Goal: Information Seeking & Learning: Learn about a topic

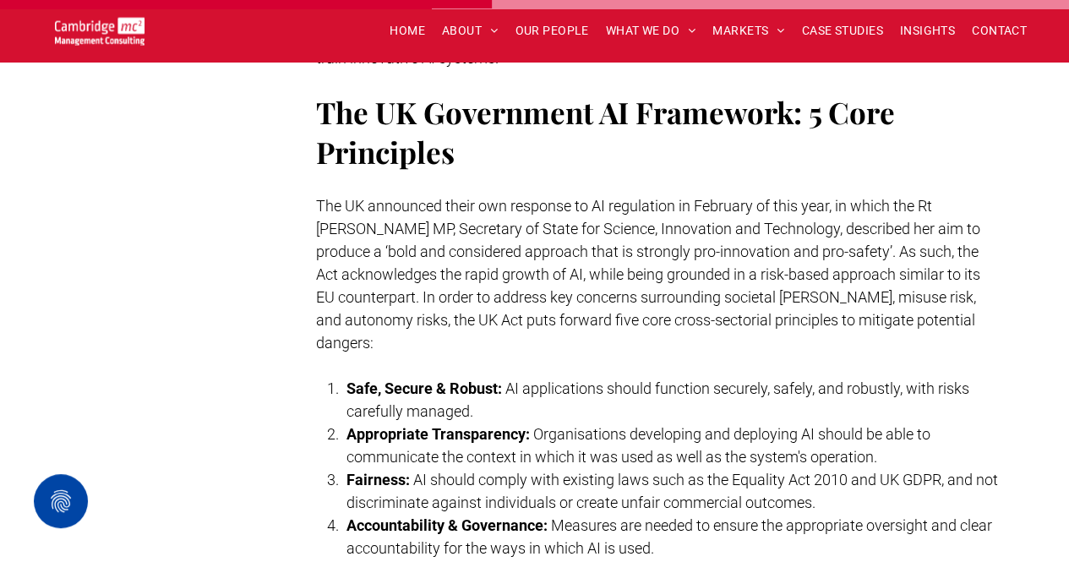
scroll to position [3036, 0]
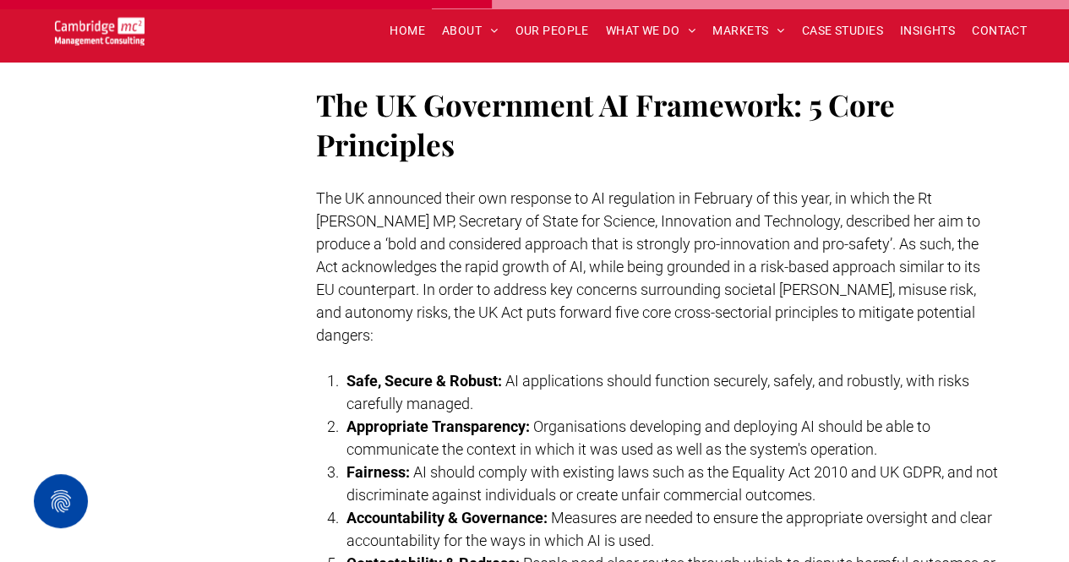
click at [789, 310] on p "The UK announced their own response to AI regulation in February of this year, …" at bounding box center [658, 267] width 684 height 160
click at [853, 317] on p "The UK announced their own response to AI regulation in February of this year, …" at bounding box center [658, 267] width 684 height 160
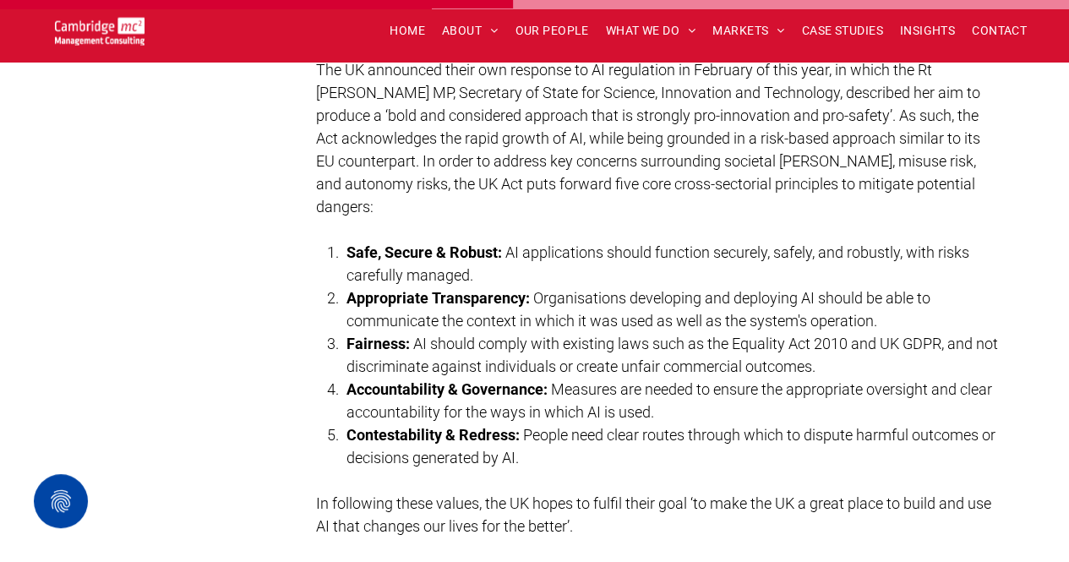
scroll to position [3172, 0]
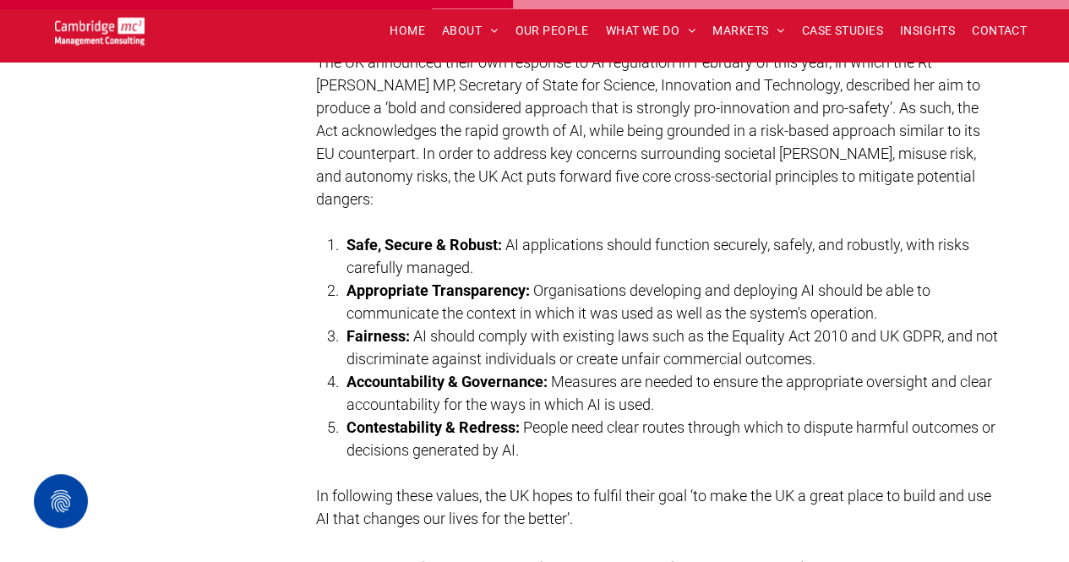
click at [507, 236] on span "AI applications should function securely, safely, and robustly, with risks care…" at bounding box center [658, 256] width 623 height 41
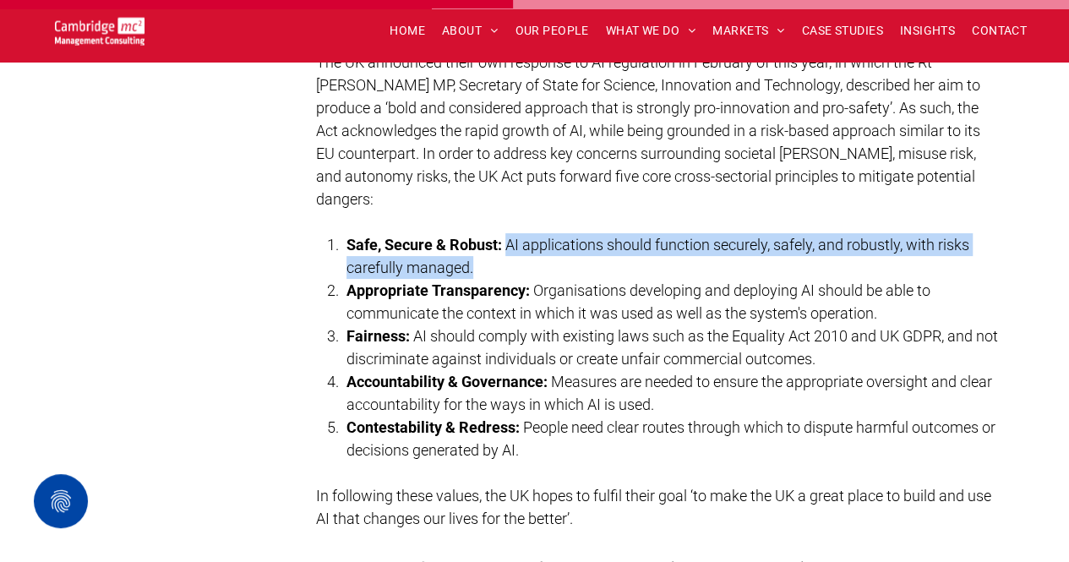
drag, startPoint x: 511, startPoint y: 223, endPoint x: 516, endPoint y: 236, distance: 13.7
click at [516, 236] on li "Safe, Secure & Robust: AI applications should function securely, safely, and ro…" at bounding box center [673, 256] width 653 height 46
copy span "AI applications should function securely, safely, and robustly, with risks care…"
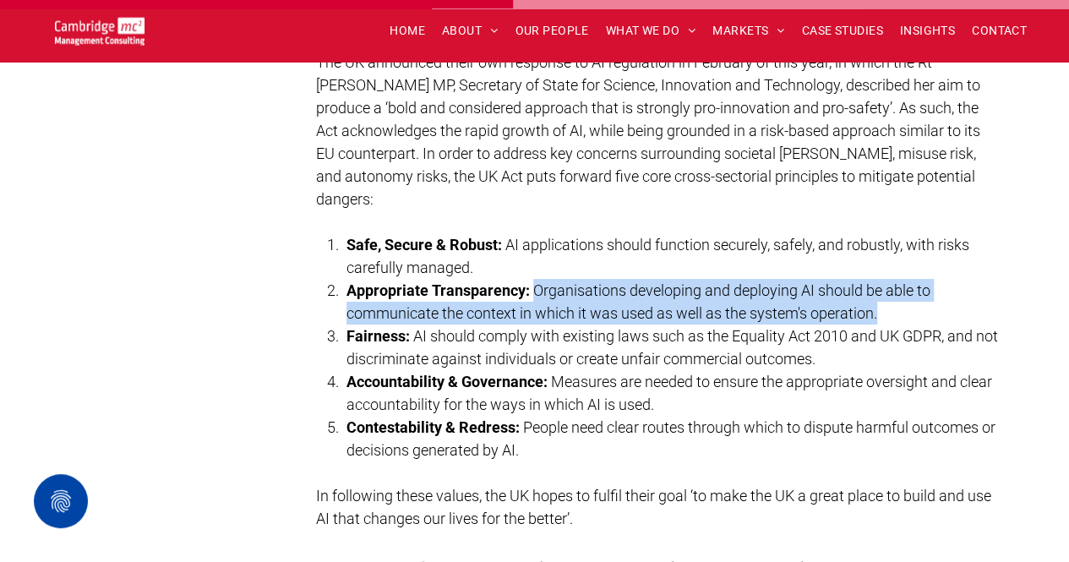
drag, startPoint x: 535, startPoint y: 268, endPoint x: 949, endPoint y: 285, distance: 414.5
click at [949, 285] on li "Appropriate Transparency: Organisations developing and deploying AI should be a…" at bounding box center [673, 302] width 653 height 46
copy span "Organisations developing and deploying AI should be able to communicate the con…"
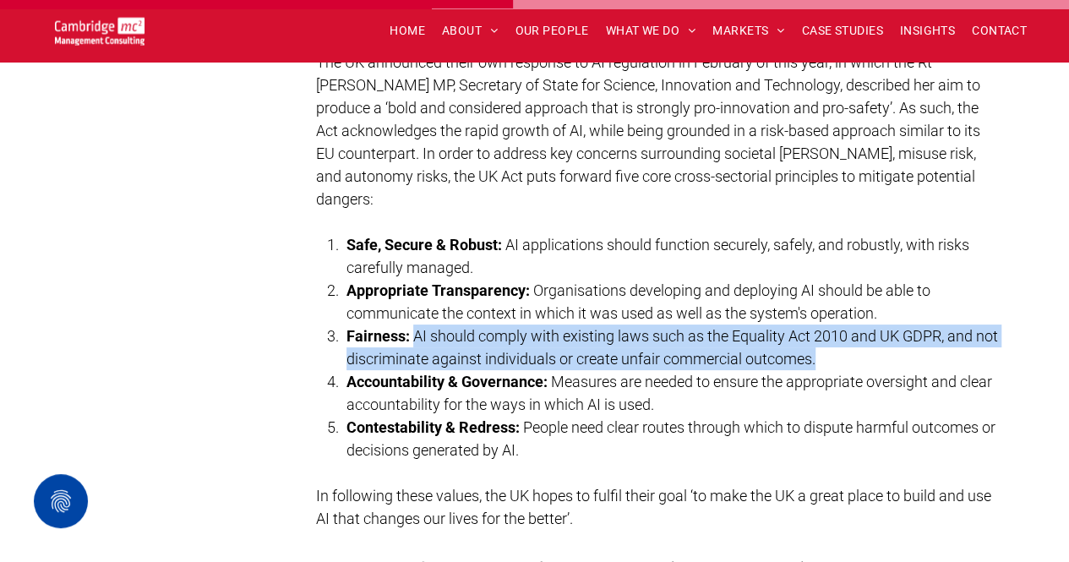
drag, startPoint x: 414, startPoint y: 309, endPoint x: 889, endPoint y: 325, distance: 475.3
click at [889, 325] on li "Fairness: AI should comply with existing laws such as the Equality Act 2010 and…" at bounding box center [673, 348] width 653 height 46
copy span "AI should comply with existing laws such as the Equality Act 2010 and UK GDPR, …"
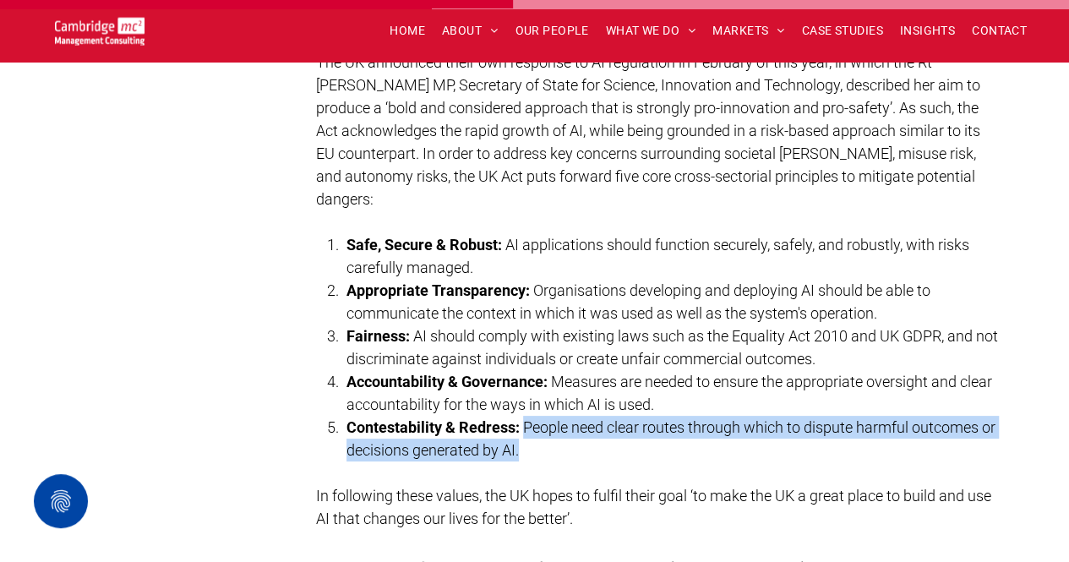
drag, startPoint x: 556, startPoint y: 425, endPoint x: 527, endPoint y: 400, distance: 39.0
click at [527, 416] on li "Contestability & Redress: People need clear routes through which to dispute har…" at bounding box center [673, 439] width 653 height 46
copy span "People need clear routes through which to dispute harmful outcomes or decisions…"
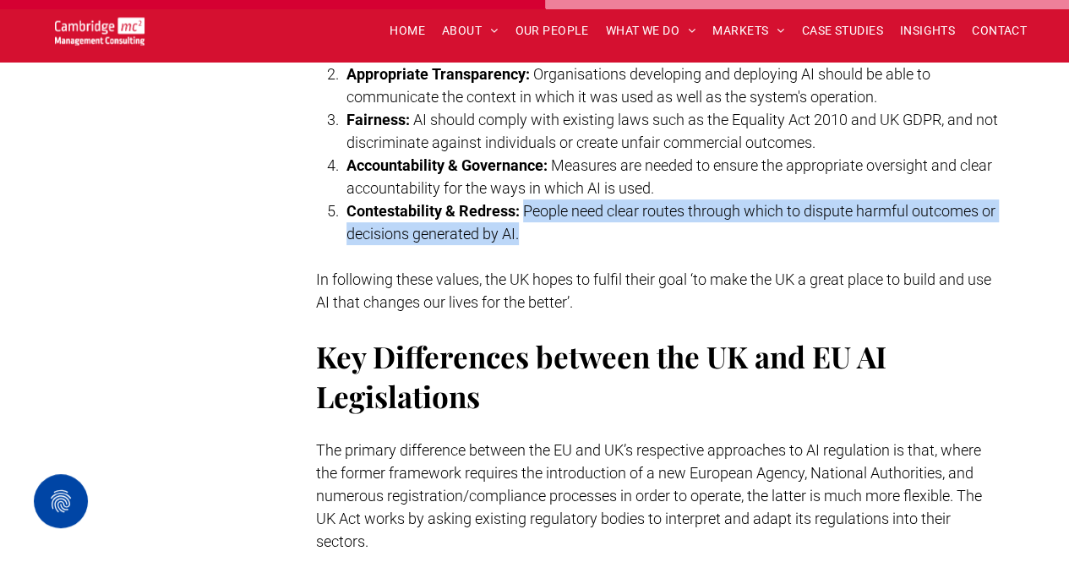
scroll to position [3393, 0]
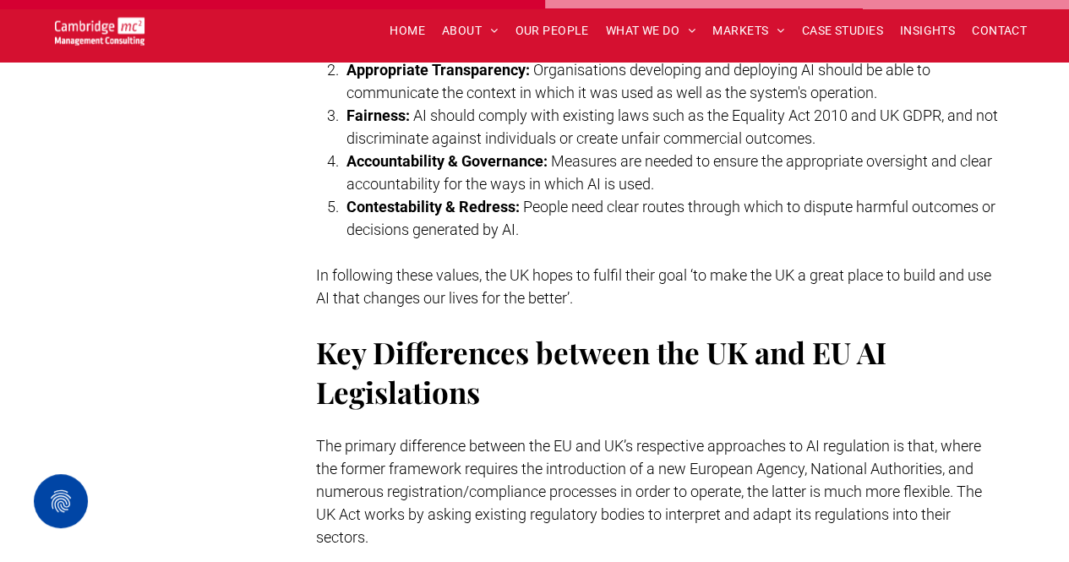
click at [511, 264] on p "In following these values, the UK hopes to fulfil their goal ‘to make the UK a …" at bounding box center [658, 287] width 684 height 46
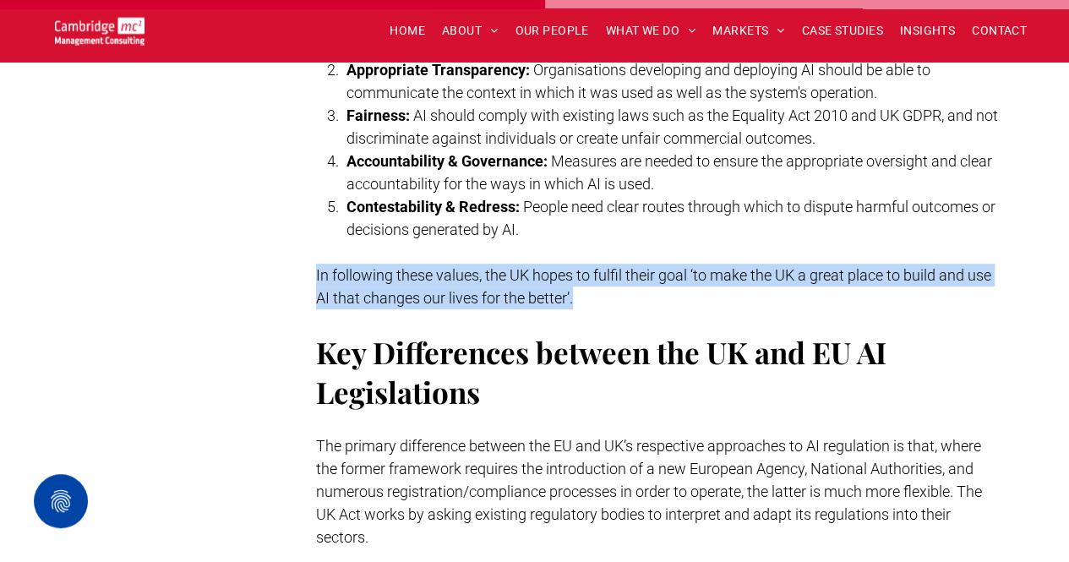
click at [511, 264] on p "In following these values, the UK hopes to fulfil their goal ‘to make the UK a …" at bounding box center [658, 287] width 684 height 46
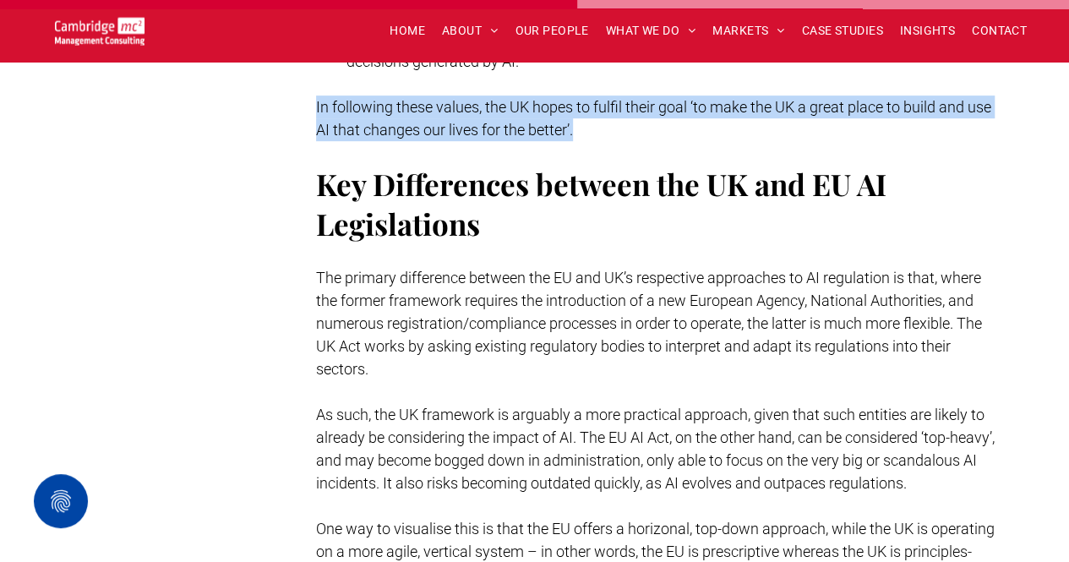
scroll to position [3563, 0]
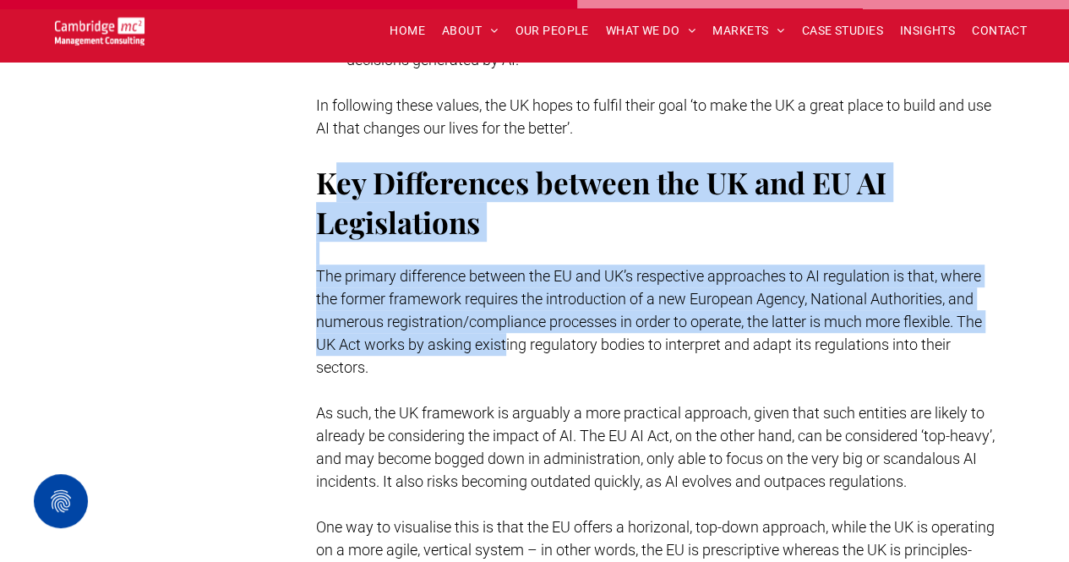
drag, startPoint x: 327, startPoint y: 153, endPoint x: 505, endPoint y: 309, distance: 236.6
click at [391, 297] on span "The primary difference between the EU and UK’s respective approaches to AI regu…" at bounding box center [649, 321] width 666 height 109
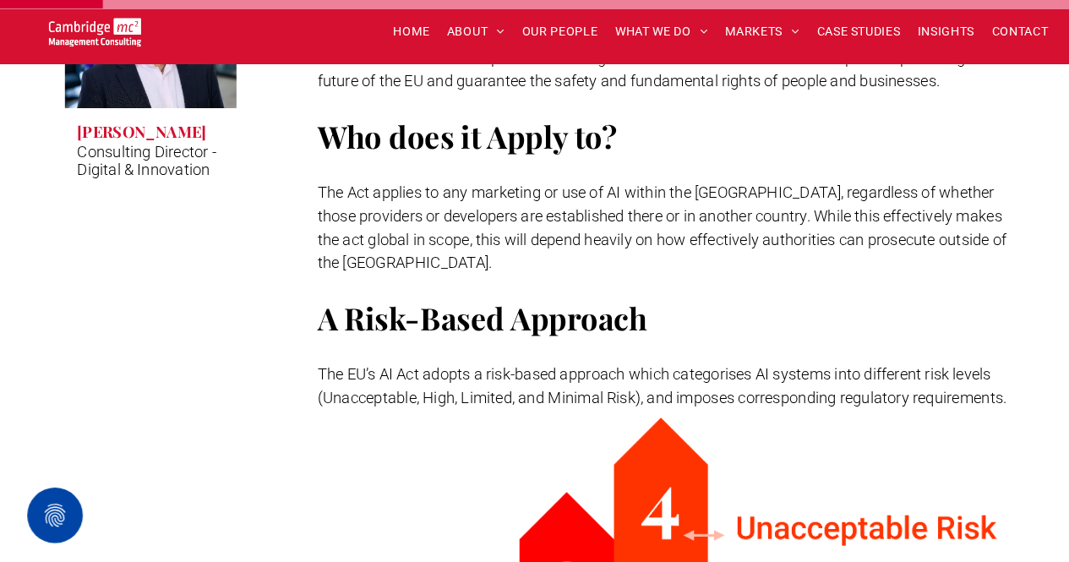
scroll to position [669, 0]
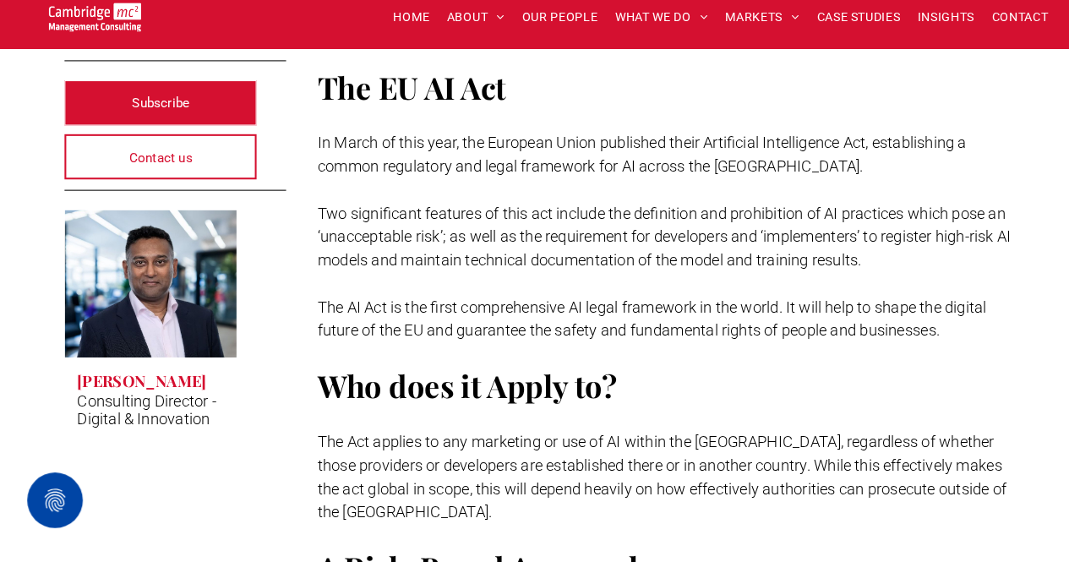
scroll to position [416, 0]
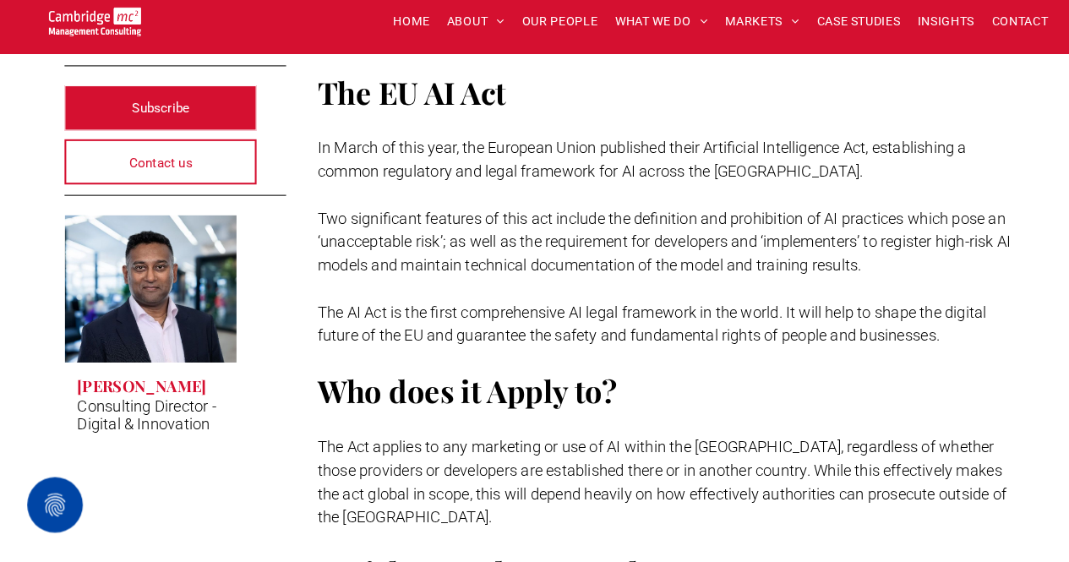
drag, startPoint x: 312, startPoint y: 216, endPoint x: 948, endPoint y: 342, distance: 649.0
copy div "Two significant features of this act include the definition and prohibition of …"
click at [536, 167] on span "In March of this year, the European Union published their Artificial Intelligen…" at bounding box center [631, 165] width 631 height 41
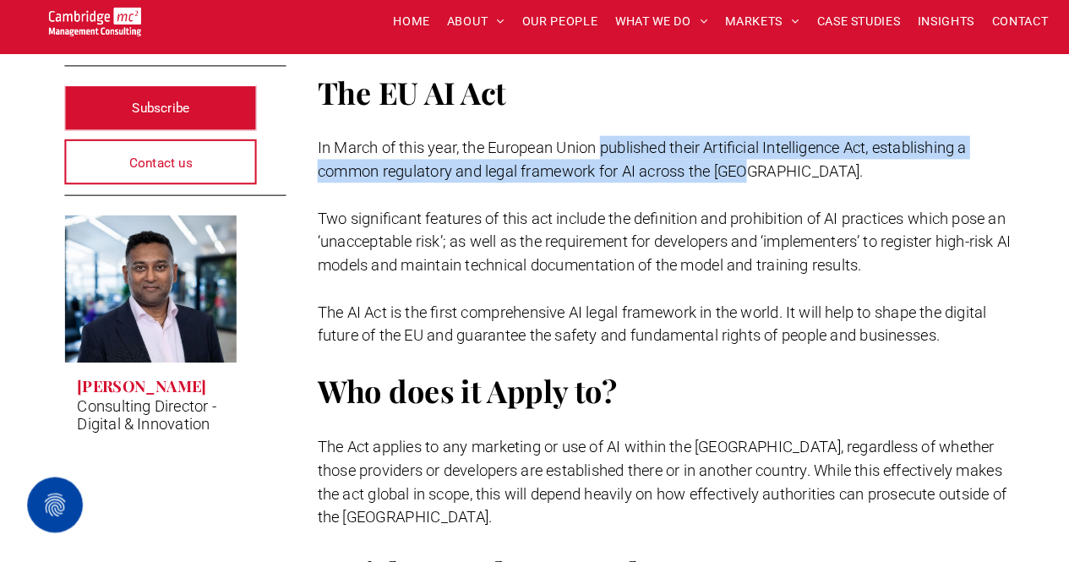
drag, startPoint x: 593, startPoint y: 146, endPoint x: 757, endPoint y: 176, distance: 166.6
click at [757, 176] on p "In March of this year, the European Union published their Artificial Intelligen…" at bounding box center [658, 165] width 684 height 46
copy span "published their Artificial Intelligence Act, establishing a common regulatory a…"
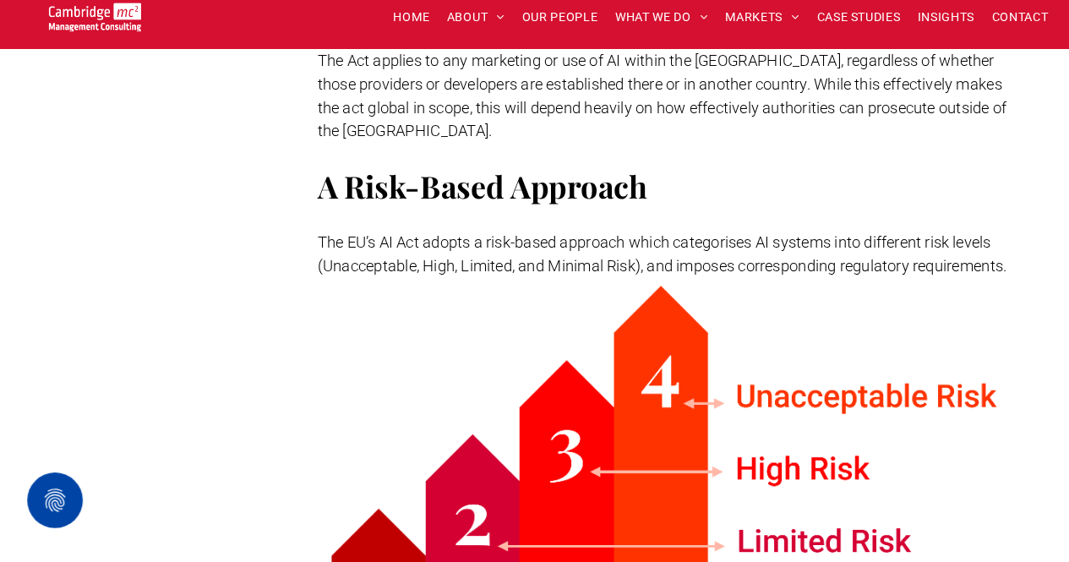
scroll to position [789, 0]
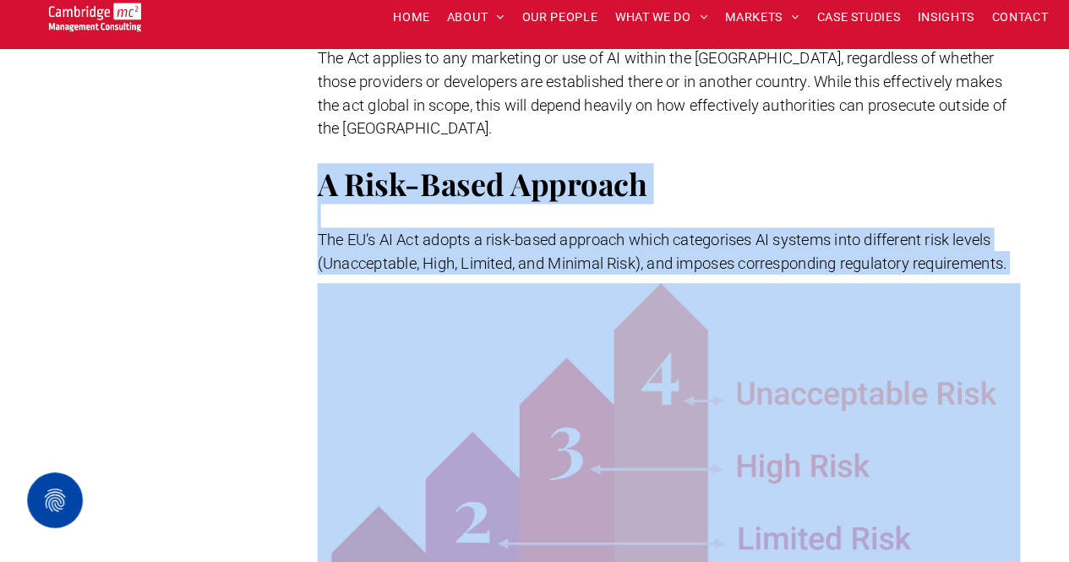
drag, startPoint x: 314, startPoint y: 170, endPoint x: 452, endPoint y: 268, distance: 169.8
copy div "A Risk-Based Approach The EU’s AI Act adopts a risk-based approach which catego…"
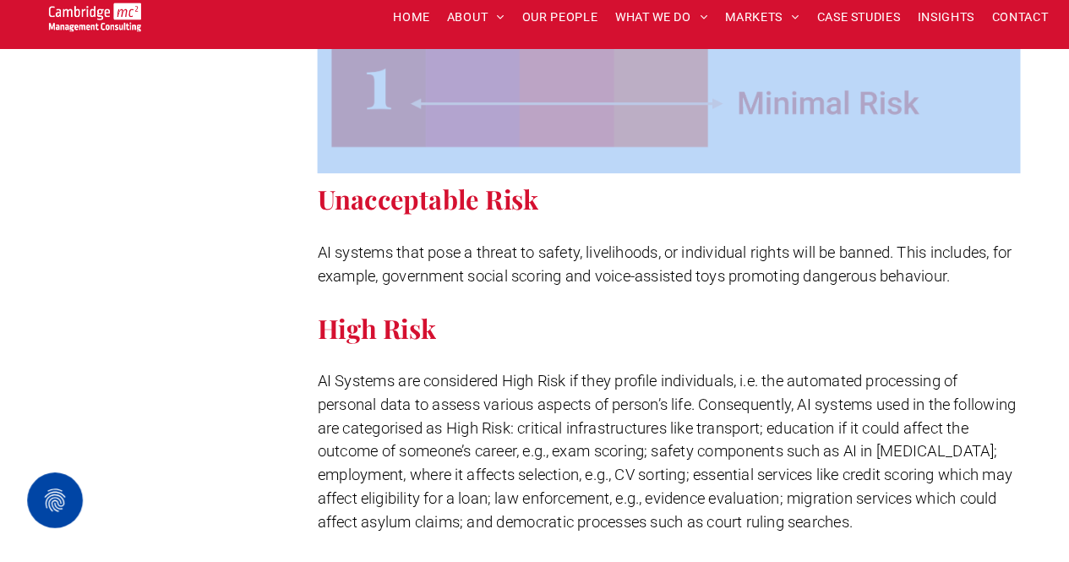
scroll to position [1283, 0]
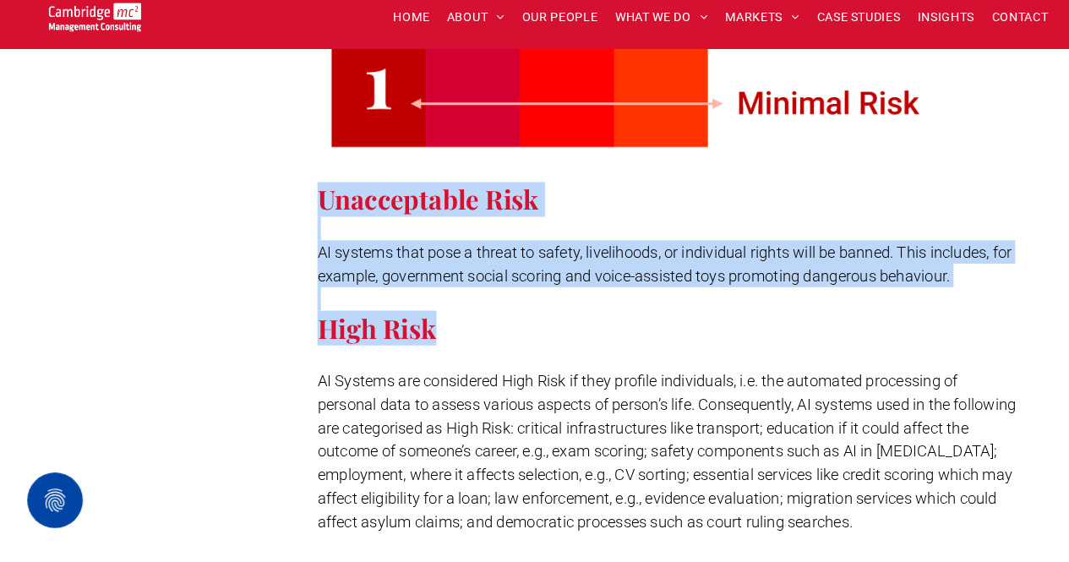
drag, startPoint x: 317, startPoint y: 184, endPoint x: 552, endPoint y: 309, distance: 265.8
copy div "Unacceptable Risk AI systems that pose a threat to safety, livelihoods, or indi…"
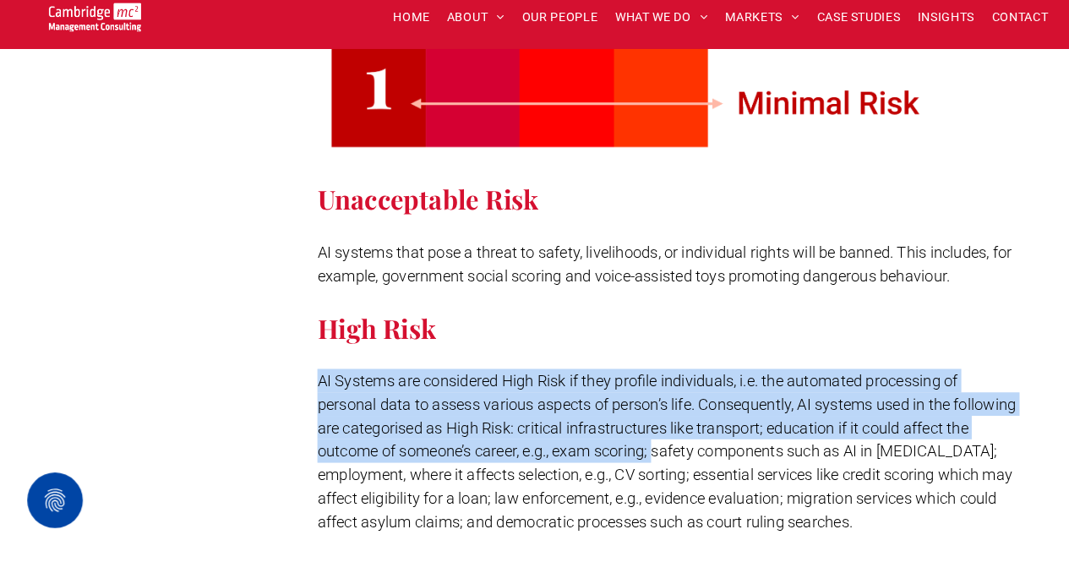
drag, startPoint x: 317, startPoint y: 358, endPoint x: 672, endPoint y: 430, distance: 362.4
click at [672, 430] on span "AI Systems are considered High Risk if they profile individuals, i.e. the autom…" at bounding box center [656, 453] width 680 height 155
copy span "AI Systems are considered High Risk if they profile individuals, i.e. the autom…"
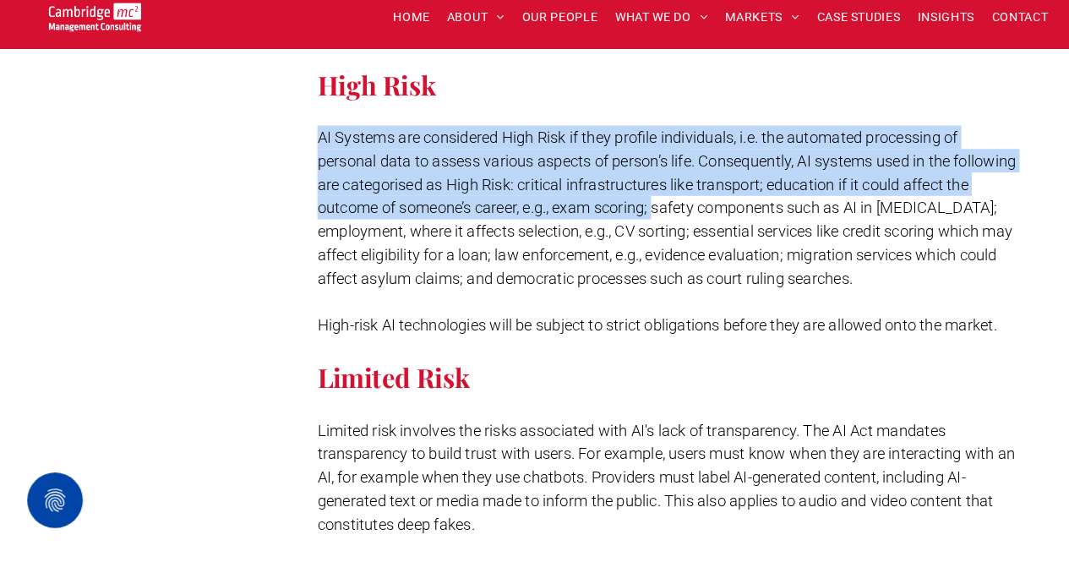
scroll to position [1521, 0]
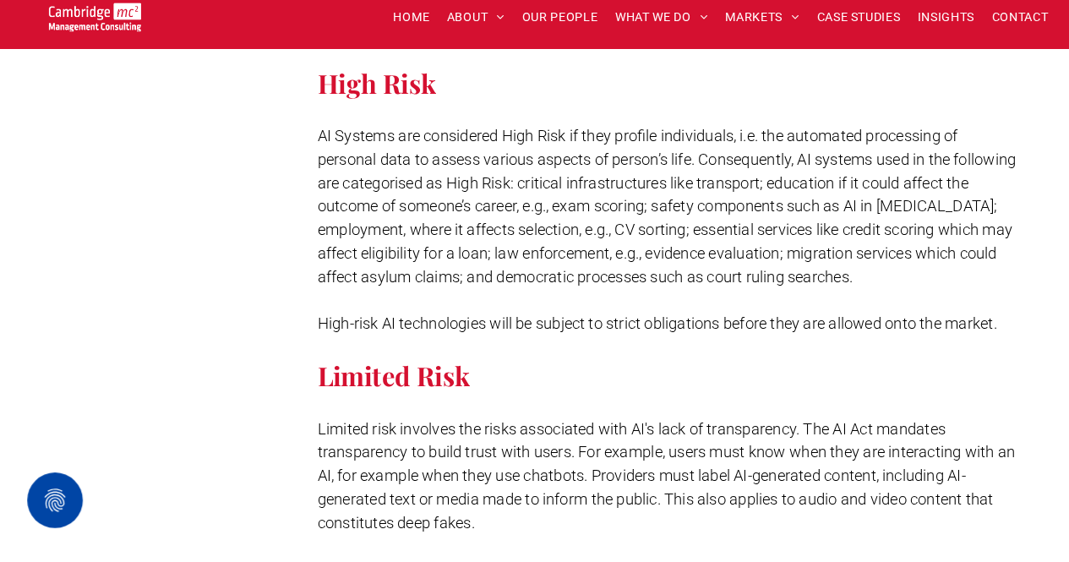
click at [460, 320] on span "High-risk AI technologies will be subject to strict obligations before they are…" at bounding box center [646, 329] width 661 height 18
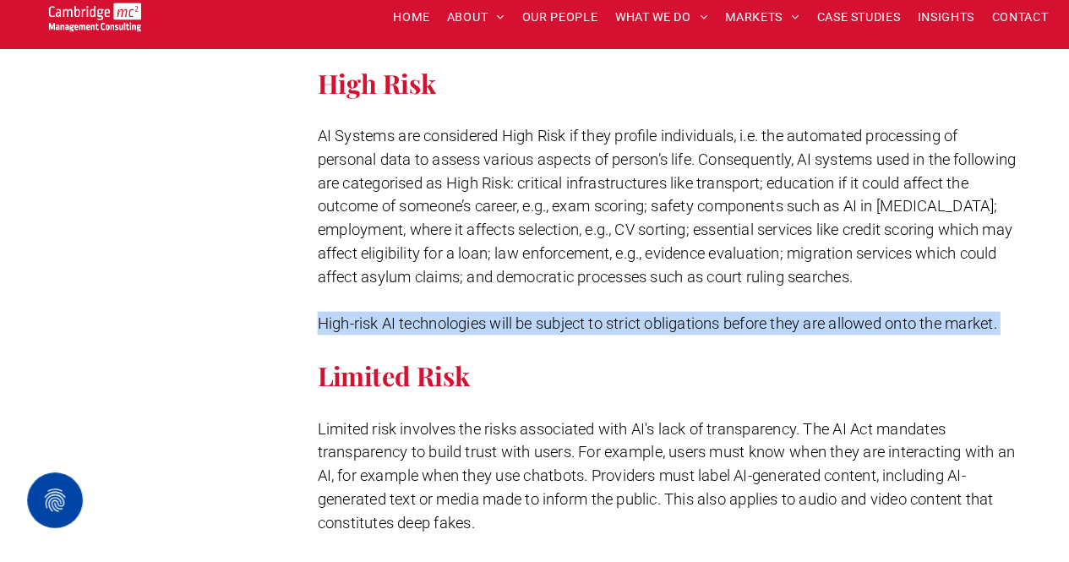
click at [460, 320] on span "High-risk AI technologies will be subject to strict obligations before they are…" at bounding box center [646, 329] width 661 height 18
copy span "High-risk AI technologies will be subject to strict obligations before they are…"
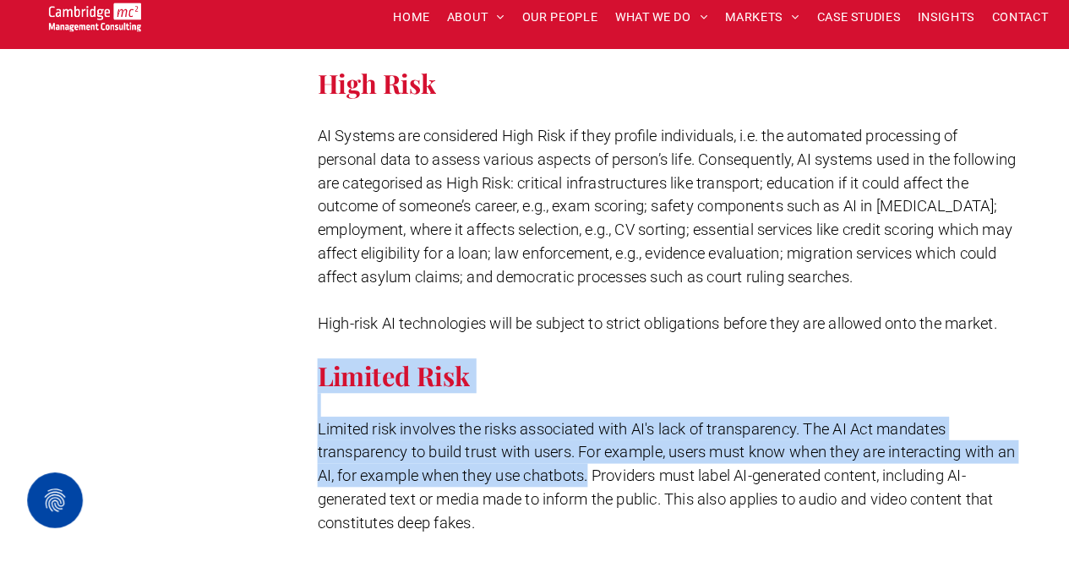
drag, startPoint x: 312, startPoint y: 352, endPoint x: 582, endPoint y: 456, distance: 288.7
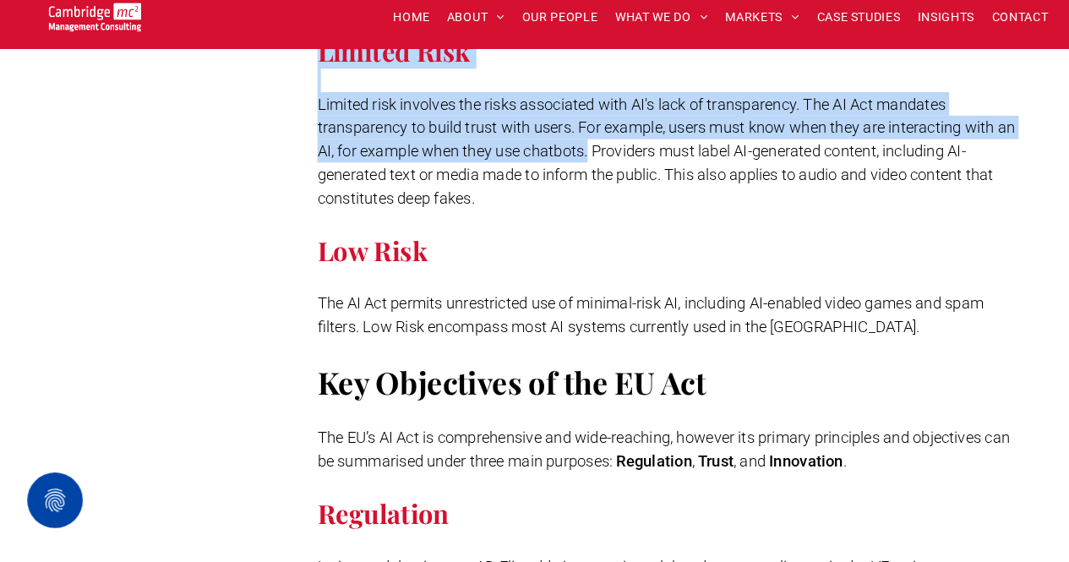
scroll to position [1838, 0]
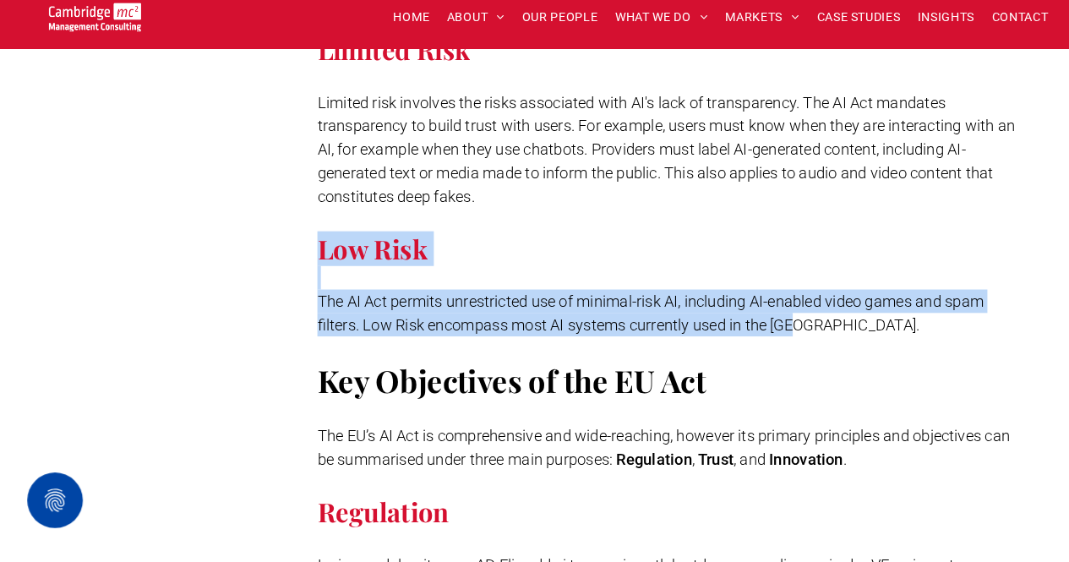
drag, startPoint x: 309, startPoint y: 235, endPoint x: 827, endPoint y: 299, distance: 522.1
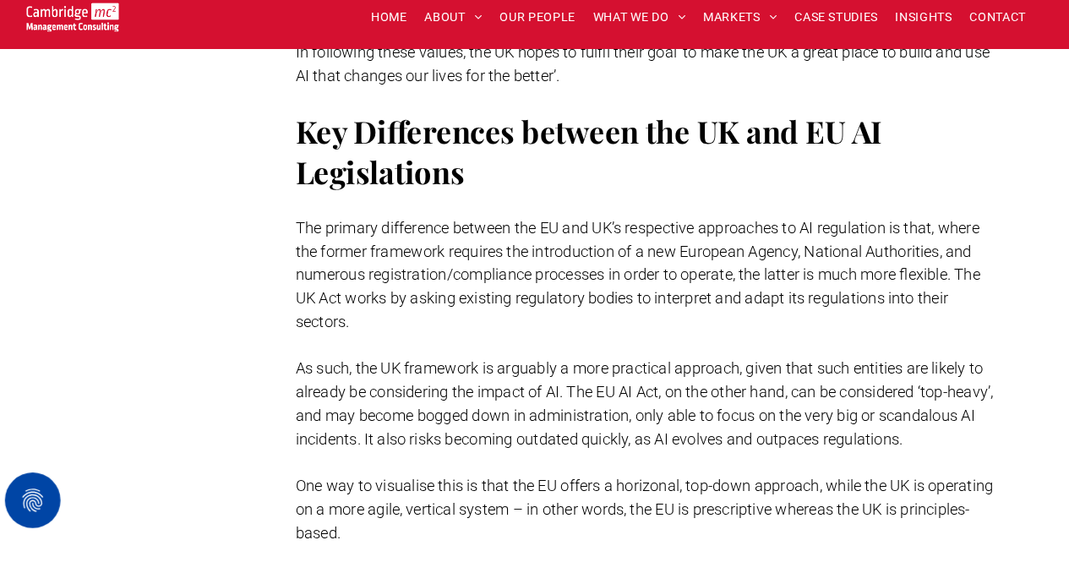
scroll to position [3603, 0]
click at [330, 123] on span "Key Differences between the UK and EU AI Legislations" at bounding box center [601, 162] width 571 height 79
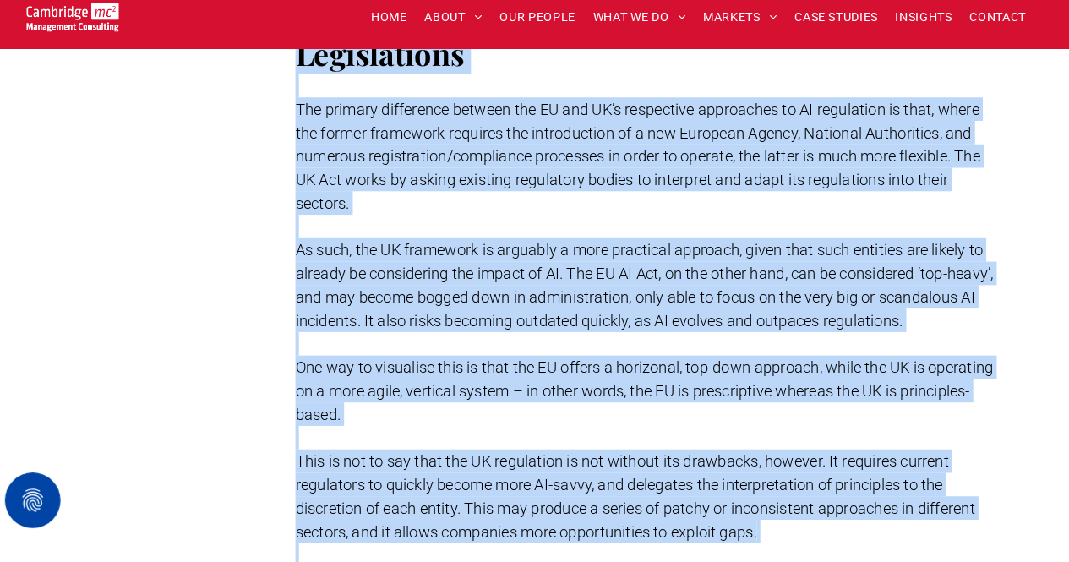
scroll to position [3809, 0]
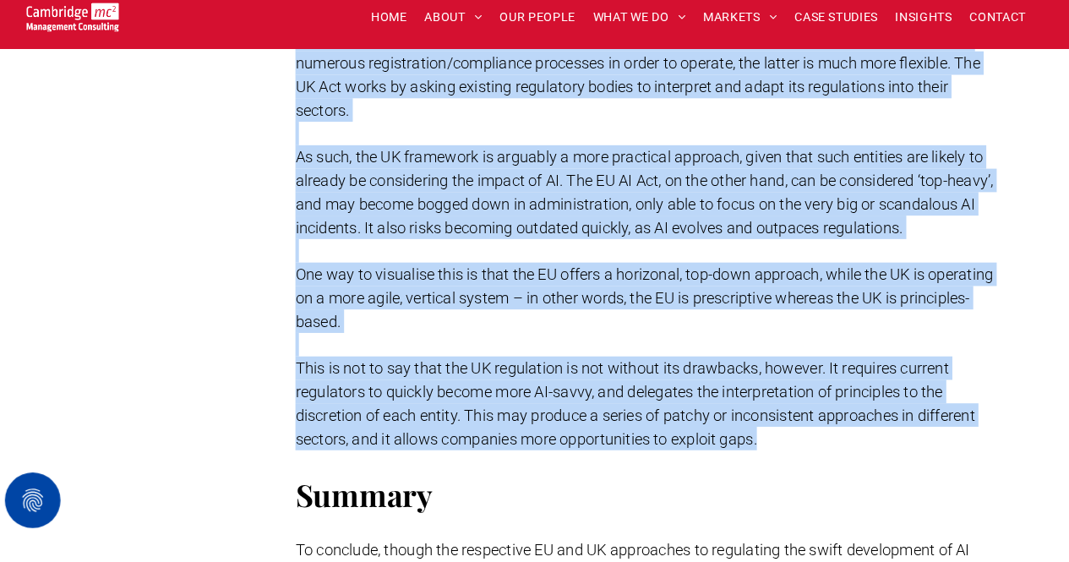
drag, startPoint x: 306, startPoint y: 119, endPoint x: 880, endPoint y: 432, distance: 653.6
